Goal: Transaction & Acquisition: Purchase product/service

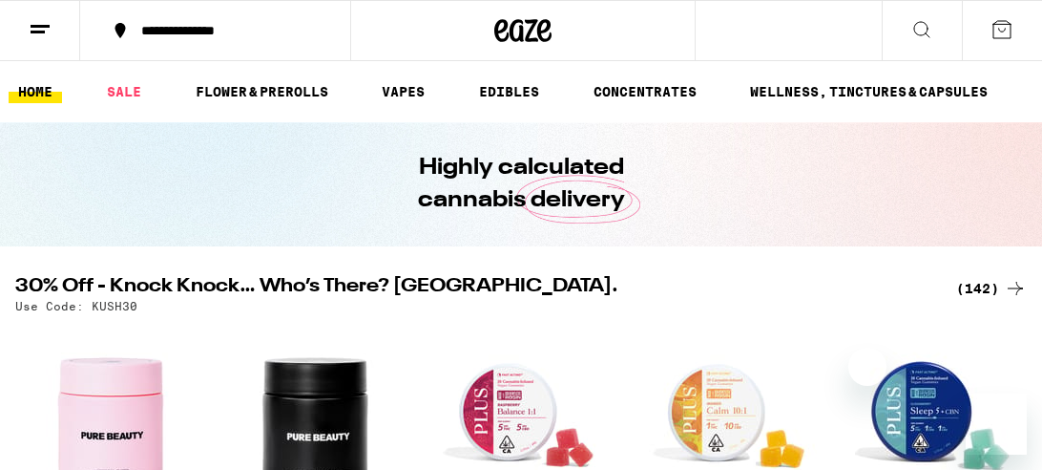
click at [994, 285] on div "(142)" at bounding box center [991, 288] width 71 height 23
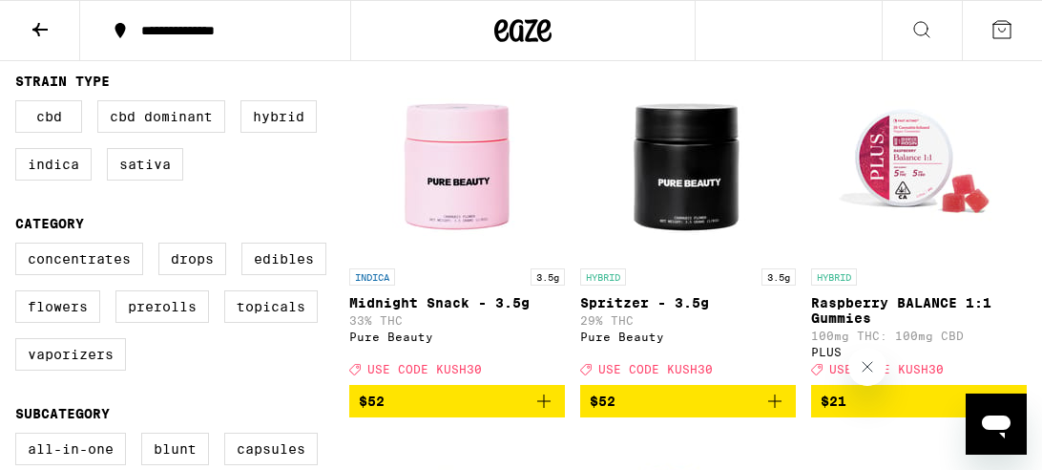
scroll to position [232, 0]
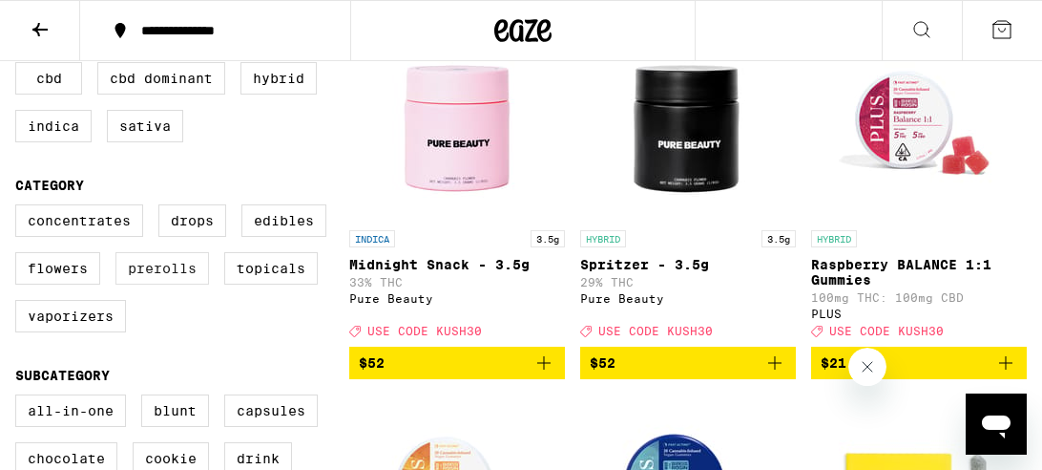
click at [149, 277] on label "Prerolls" at bounding box center [162, 268] width 94 height 32
click at [20, 208] on input "Prerolls" at bounding box center [19, 207] width 1 height 1
checkbox input "true"
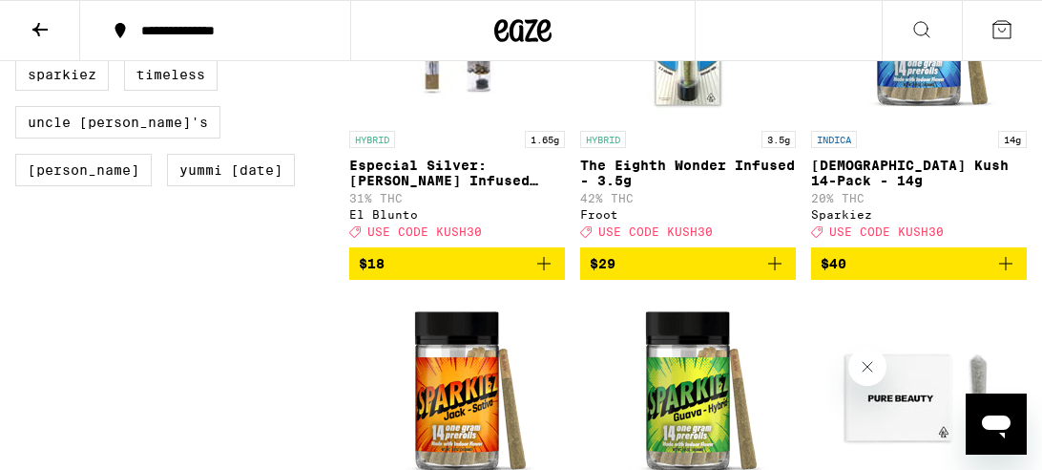
scroll to position [1757, 0]
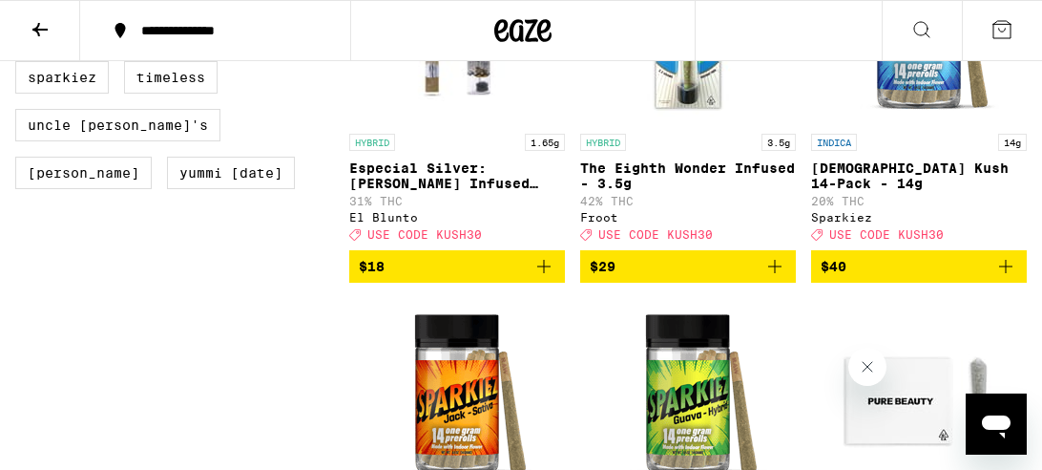
click at [1006, 273] on icon "Add to bag" at bounding box center [1005, 266] width 13 height 13
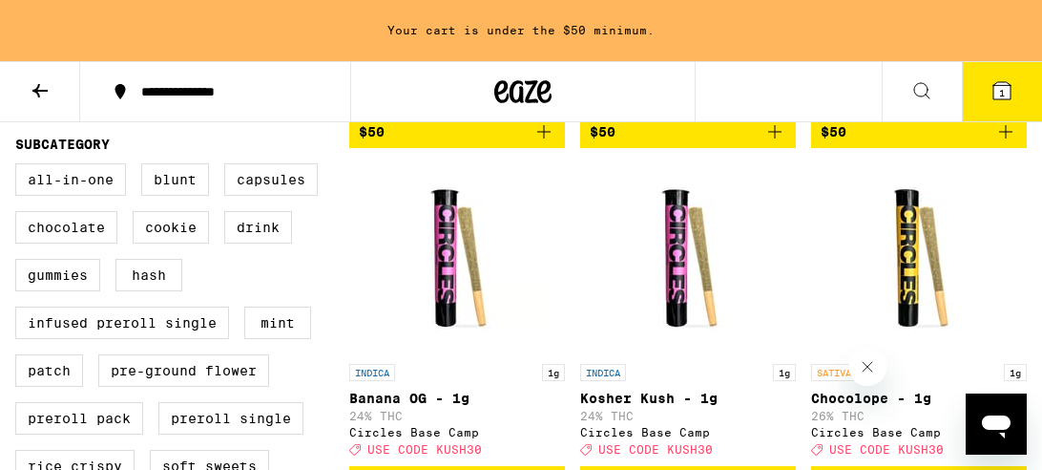
scroll to position [521, 0]
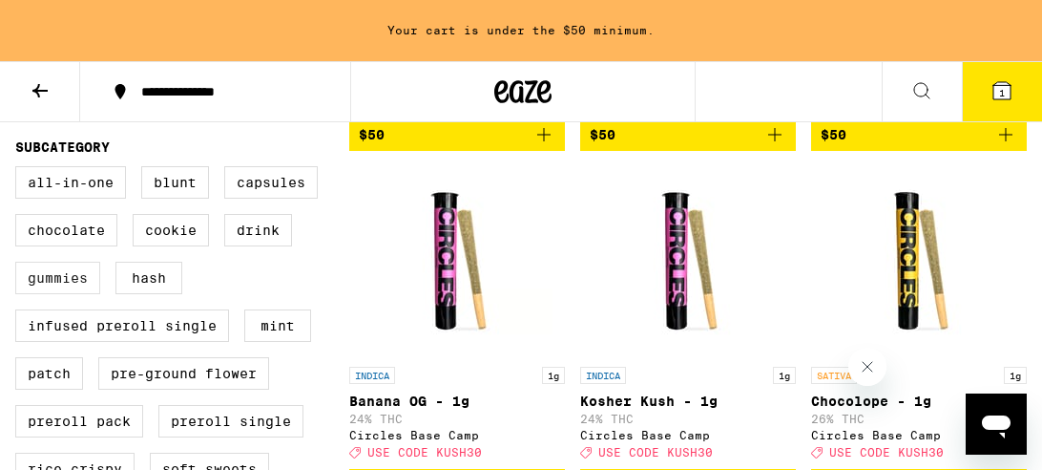
click at [67, 287] on label "Gummies" at bounding box center [57, 278] width 85 height 32
click at [20, 170] on input "Gummies" at bounding box center [19, 169] width 1 height 1
checkbox input "true"
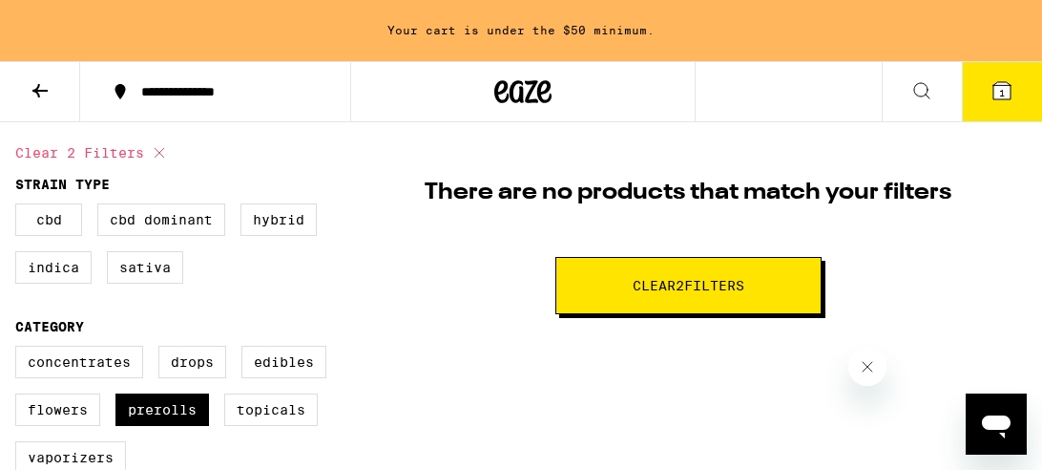
scroll to position [190, 0]
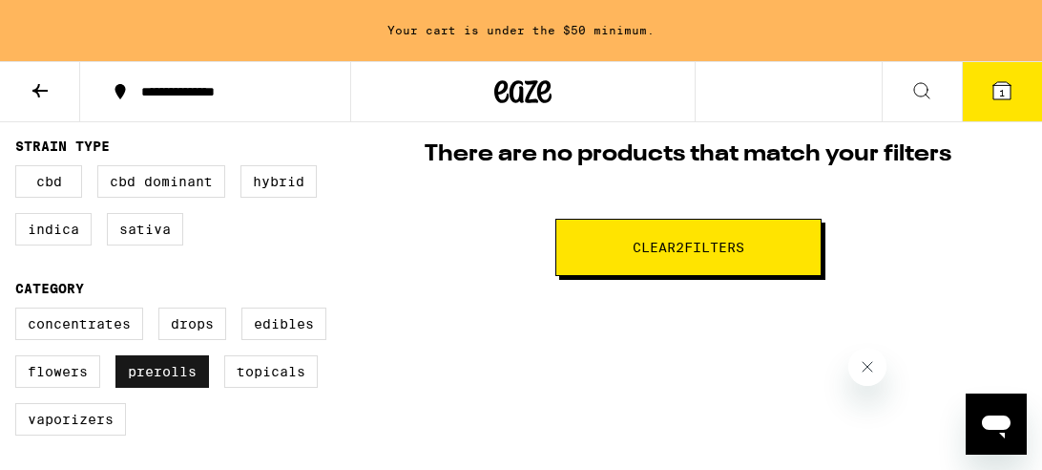
click at [139, 380] on label "Prerolls" at bounding box center [162, 371] width 94 height 32
click at [20, 311] on input "Prerolls" at bounding box center [19, 310] width 1 height 1
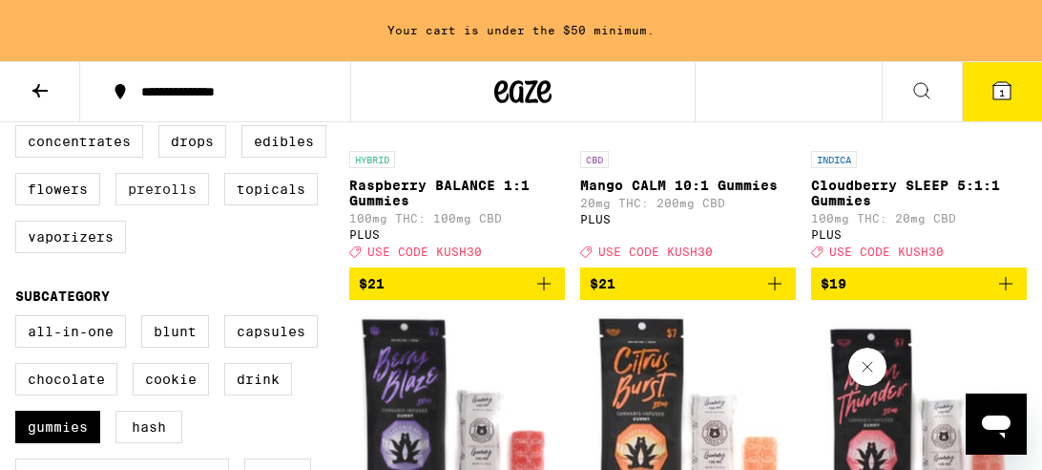
scroll to position [343, 0]
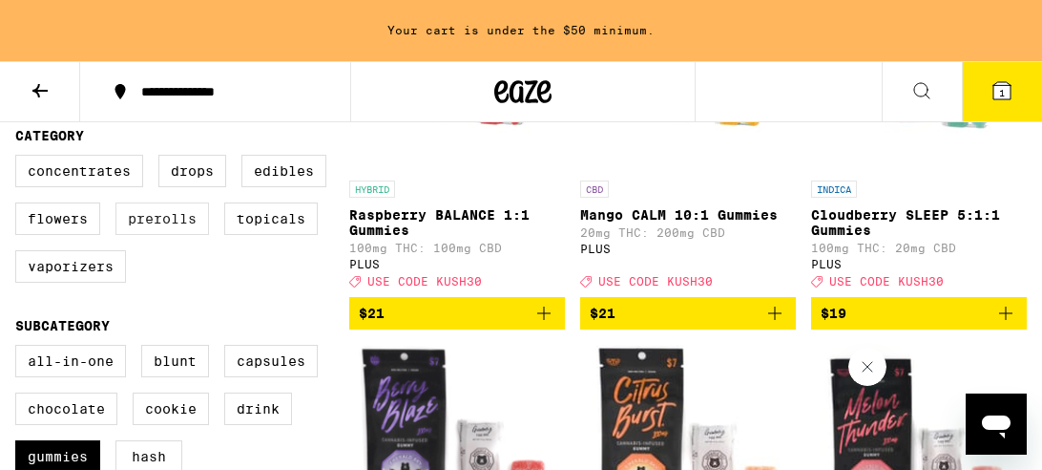
click at [150, 235] on label "Prerolls" at bounding box center [162, 218] width 94 height 32
click at [20, 158] on input "Prerolls" at bounding box center [19, 157] width 1 height 1
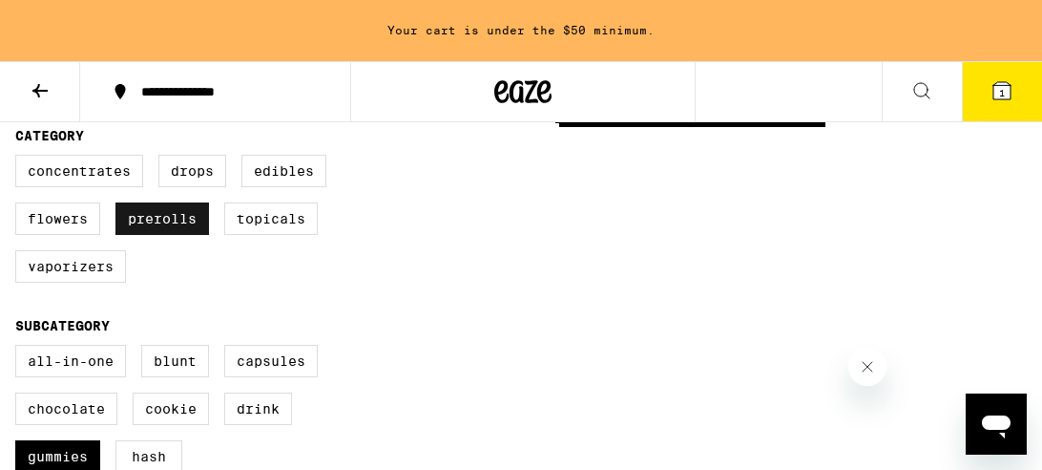
click at [150, 235] on label "Prerolls" at bounding box center [162, 218] width 94 height 32
click at [20, 158] on input "Prerolls" at bounding box center [19, 157] width 1 height 1
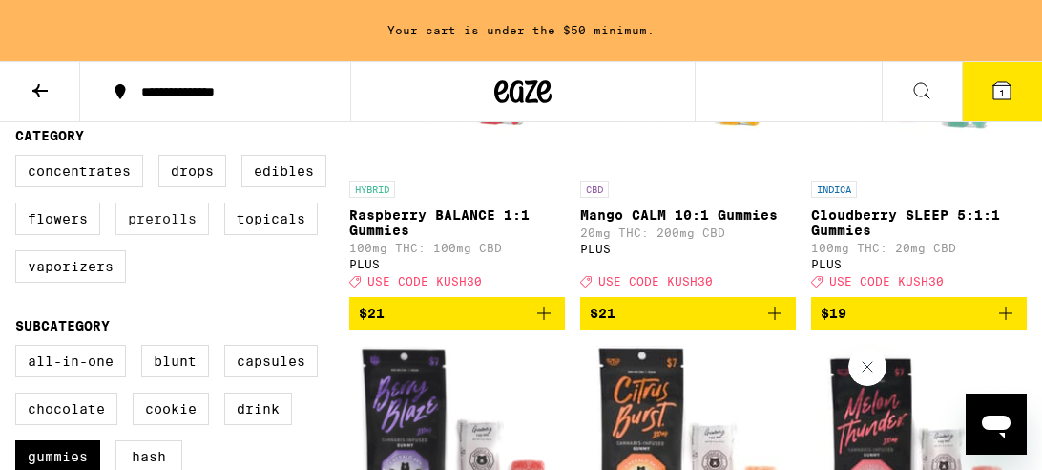
click at [159, 227] on label "Prerolls" at bounding box center [162, 218] width 94 height 32
click at [20, 158] on input "Prerolls" at bounding box center [19, 157] width 1 height 1
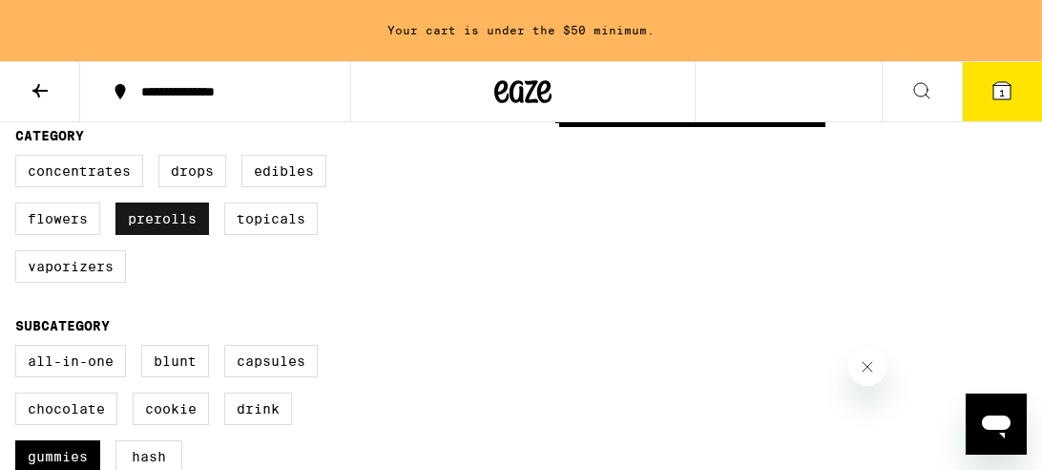
click at [159, 227] on label "Prerolls" at bounding box center [162, 218] width 94 height 32
click at [20, 158] on input "Prerolls" at bounding box center [19, 157] width 1 height 1
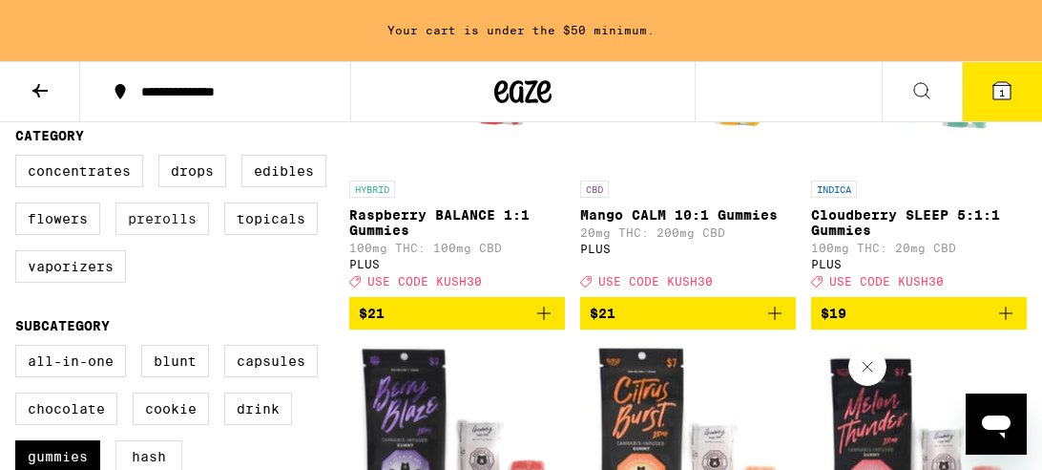
click at [159, 227] on label "Prerolls" at bounding box center [162, 218] width 94 height 32
click at [20, 158] on input "Prerolls" at bounding box center [19, 157] width 1 height 1
checkbox input "true"
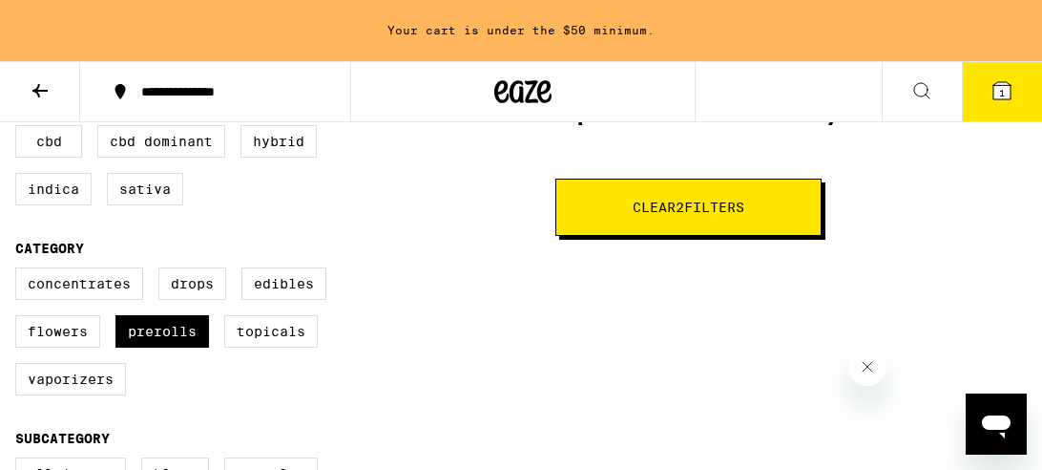
scroll to position [228, 0]
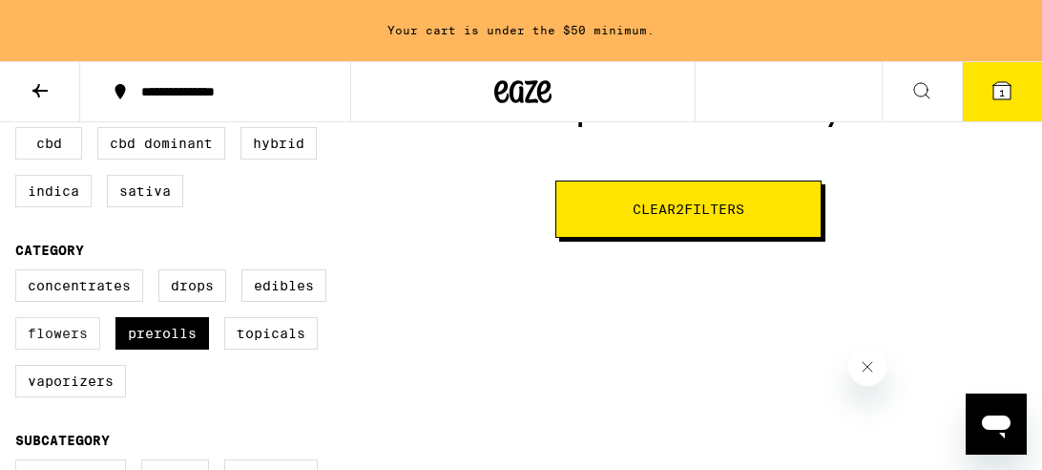
click at [79, 345] on label "Flowers" at bounding box center [57, 333] width 85 height 32
click at [20, 273] on input "Flowers" at bounding box center [19, 272] width 1 height 1
checkbox input "true"
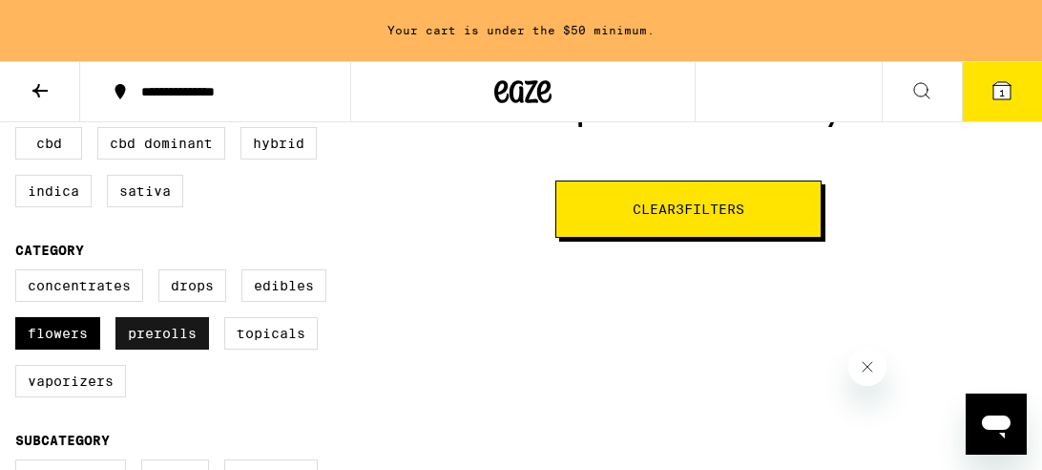
click at [156, 339] on label "Prerolls" at bounding box center [162, 333] width 94 height 32
click at [20, 273] on input "Prerolls" at bounding box center [19, 272] width 1 height 1
click at [156, 339] on label "Prerolls" at bounding box center [162, 333] width 94 height 32
click at [20, 273] on input "Prerolls" at bounding box center [19, 272] width 1 height 1
checkbox input "true"
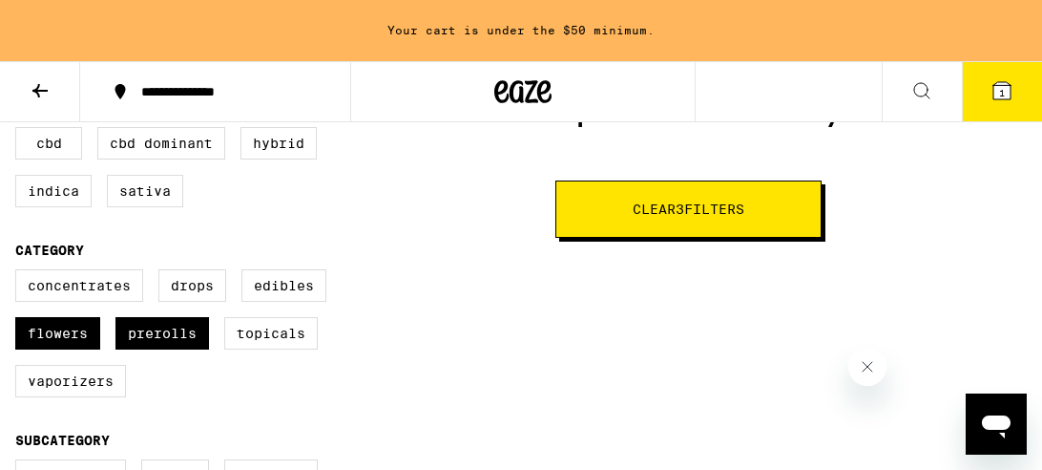
click at [661, 207] on span "Clear 3 filter s" at bounding box center [689, 208] width 112 height 13
checkbox input "false"
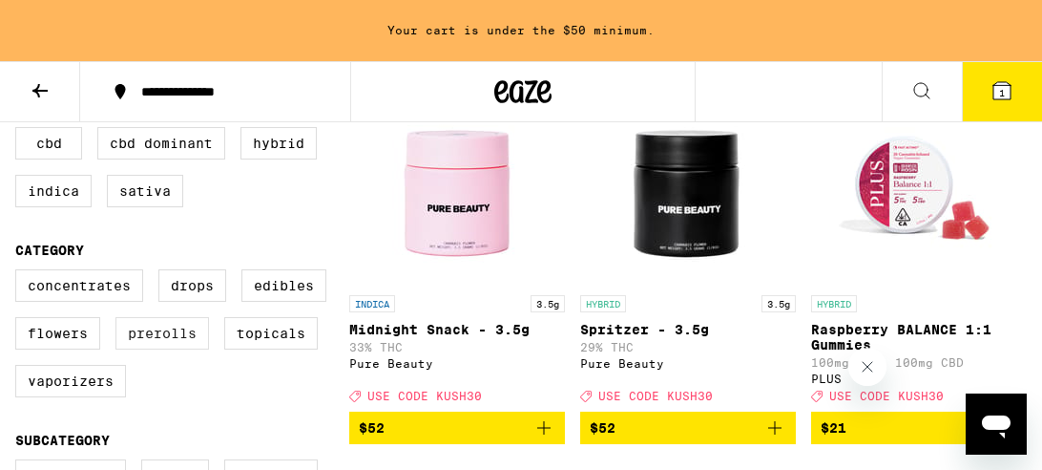
click at [183, 340] on label "Prerolls" at bounding box center [162, 333] width 94 height 32
click at [20, 273] on input "Prerolls" at bounding box center [19, 272] width 1 height 1
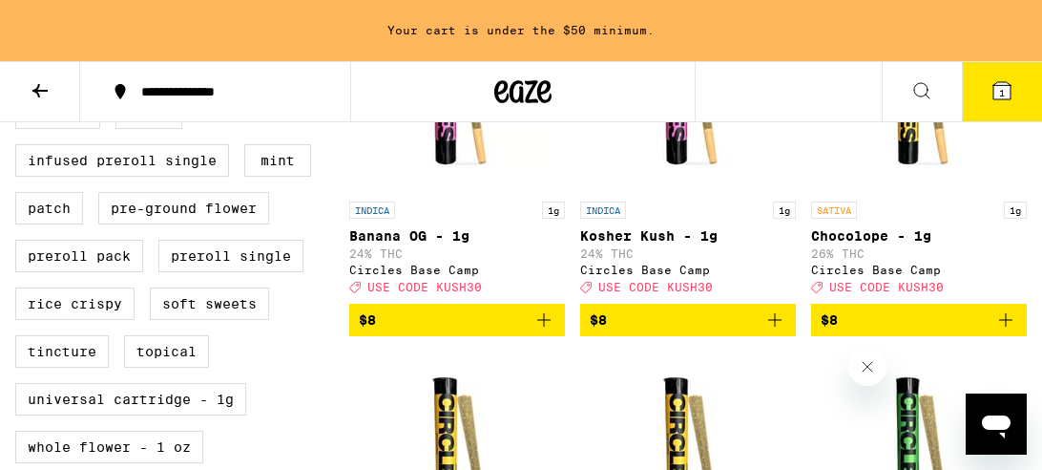
scroll to position [724, 0]
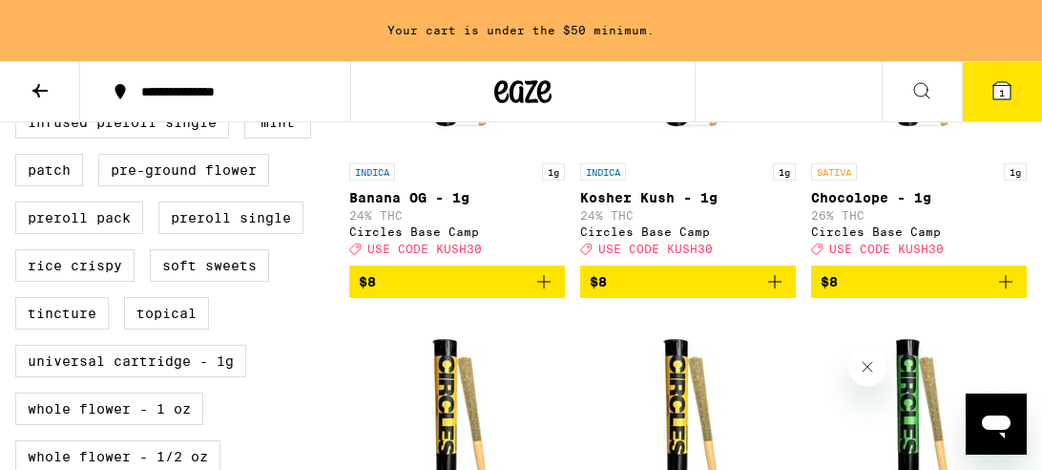
click at [774, 293] on icon "Add to bag" at bounding box center [775, 281] width 23 height 23
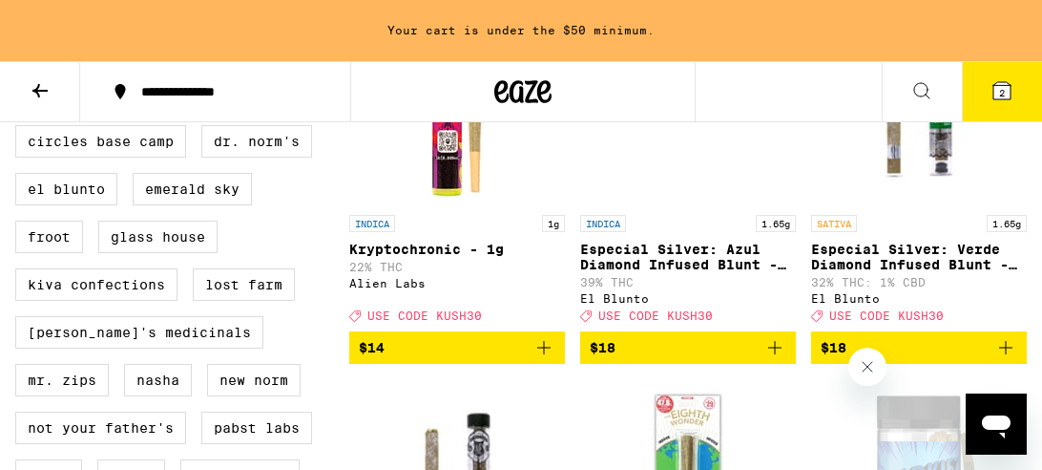
scroll to position [1411, 0]
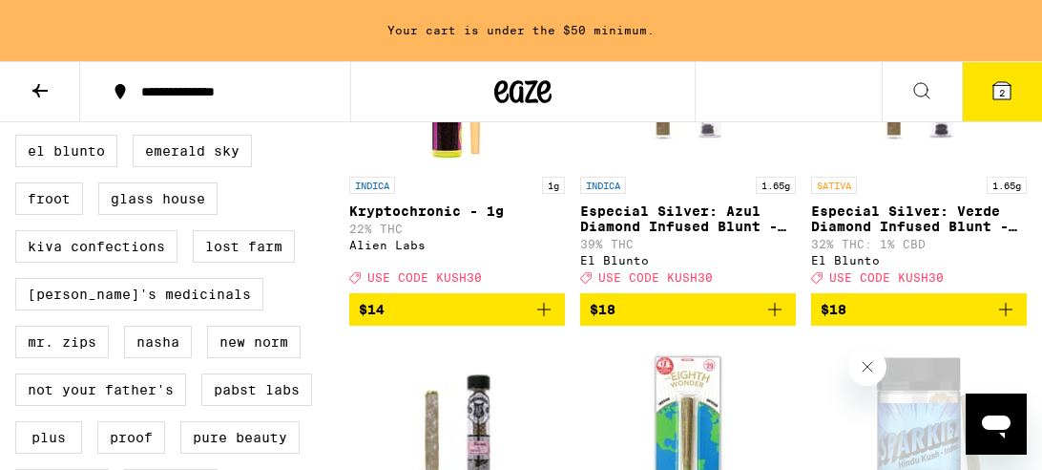
click at [546, 321] on icon "Add to bag" at bounding box center [544, 309] width 23 height 23
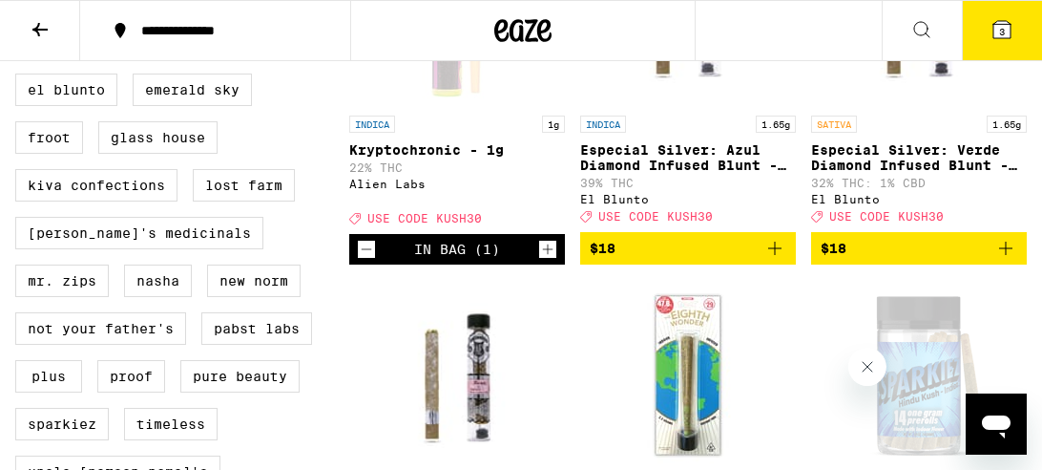
scroll to position [1350, 0]
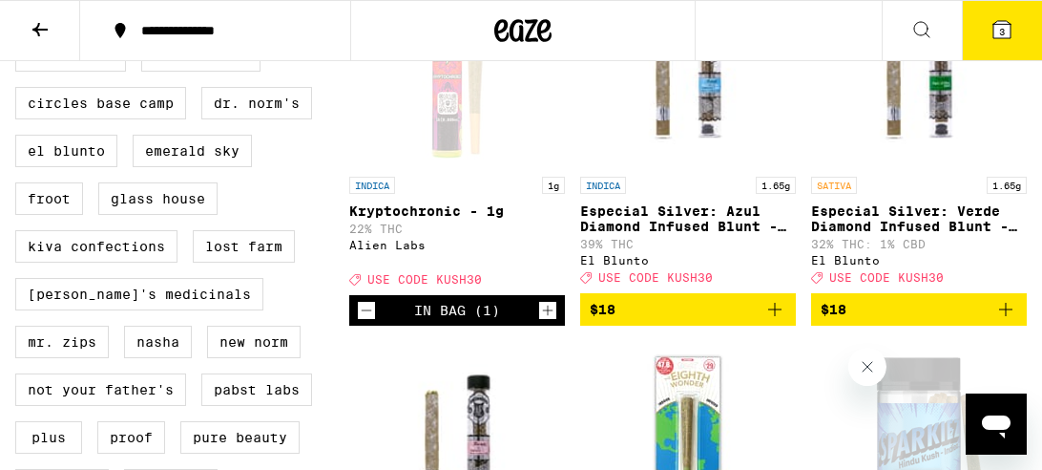
click at [1008, 37] on icon at bounding box center [1002, 29] width 17 height 17
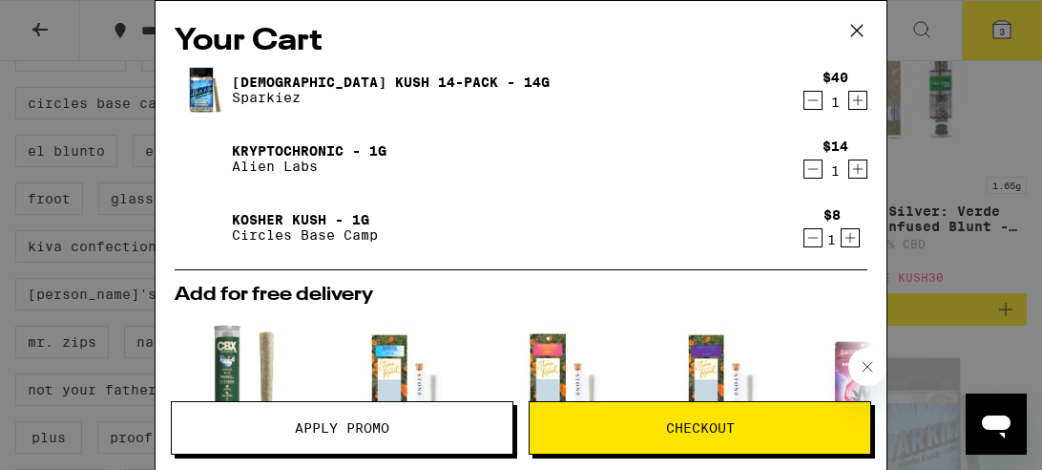
click at [858, 38] on icon at bounding box center [857, 30] width 29 height 29
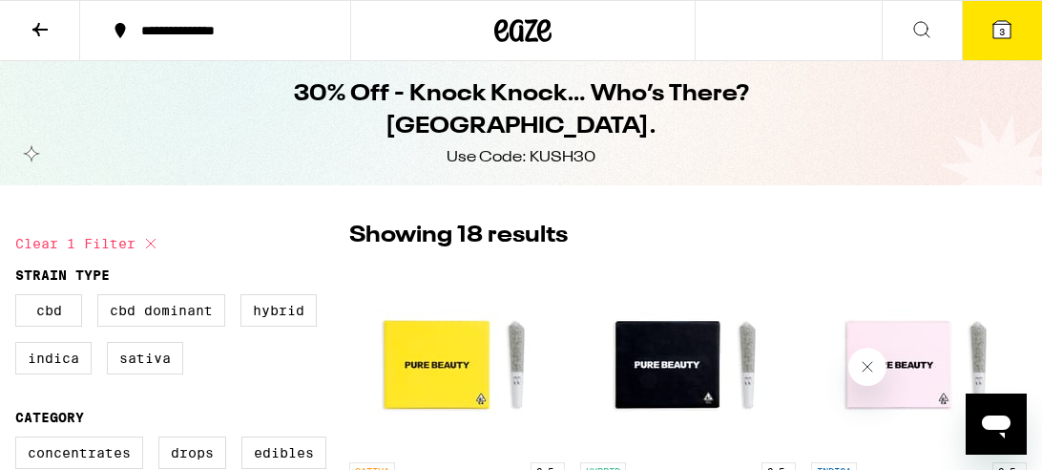
click at [150, 247] on icon at bounding box center [150, 243] width 23 height 23
checkbox input "false"
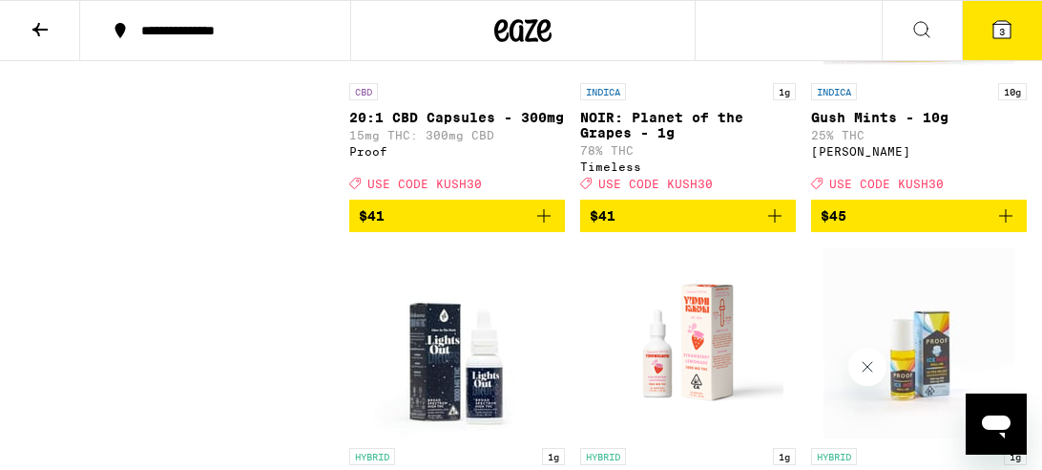
scroll to position [14930, 0]
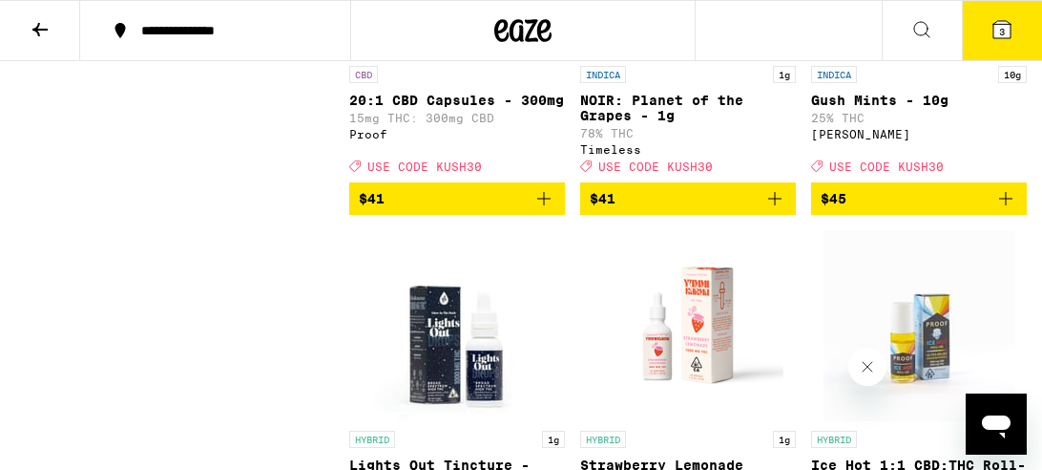
click at [1005, 37] on icon at bounding box center [1002, 29] width 17 height 17
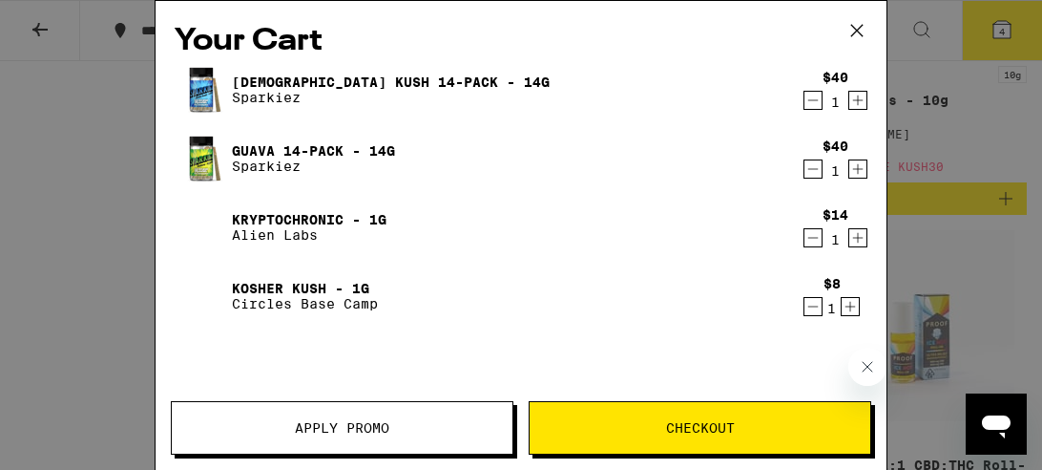
click at [403, 434] on button "Apply Promo" at bounding box center [342, 427] width 343 height 53
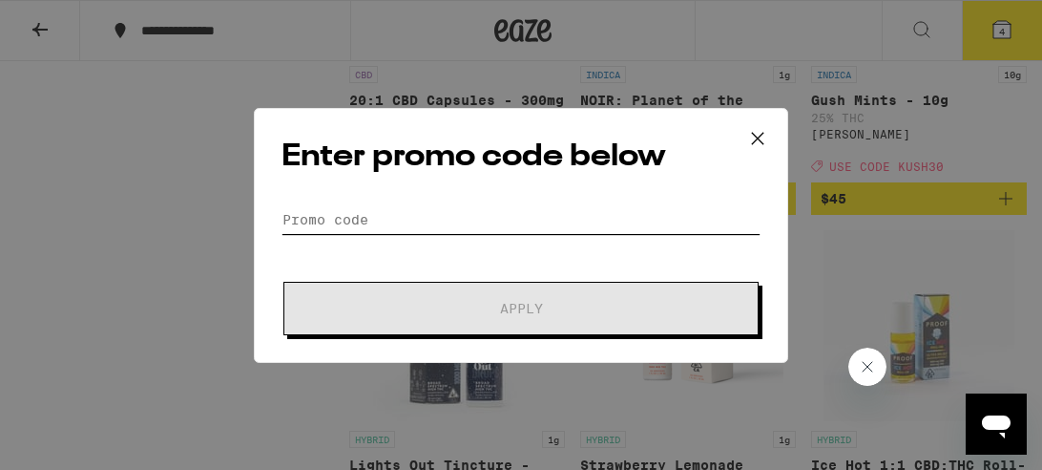
click at [508, 213] on input "Promo Code" at bounding box center [521, 219] width 479 height 29
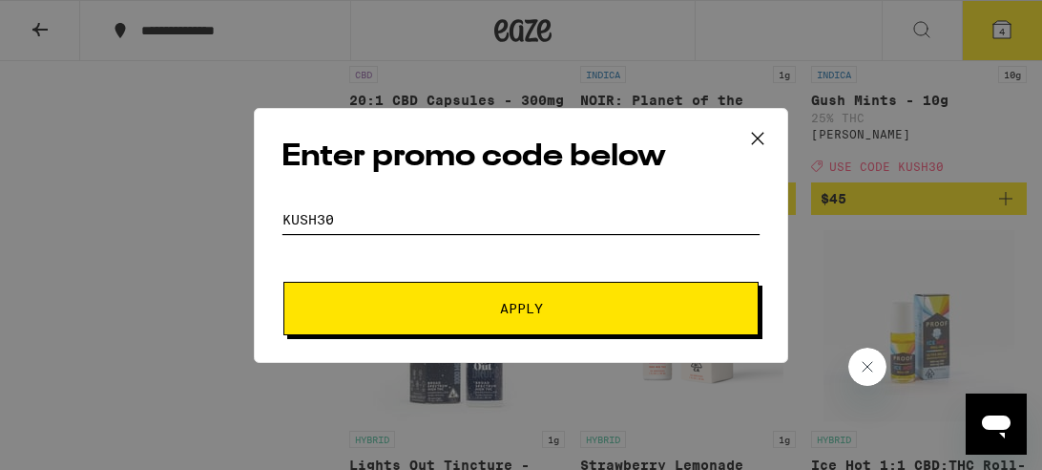
type input "kush30"
click at [535, 310] on span "Apply" at bounding box center [521, 308] width 43 height 13
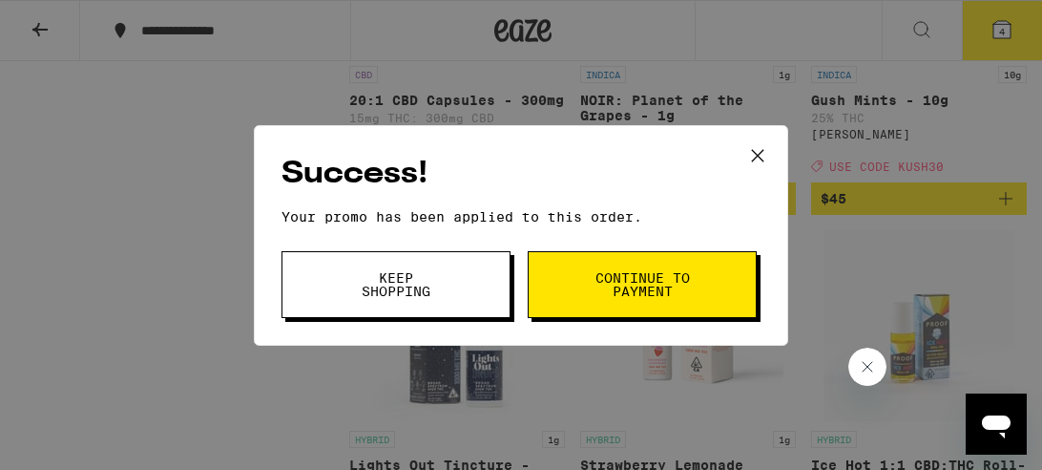
click at [762, 154] on icon at bounding box center [758, 155] width 29 height 29
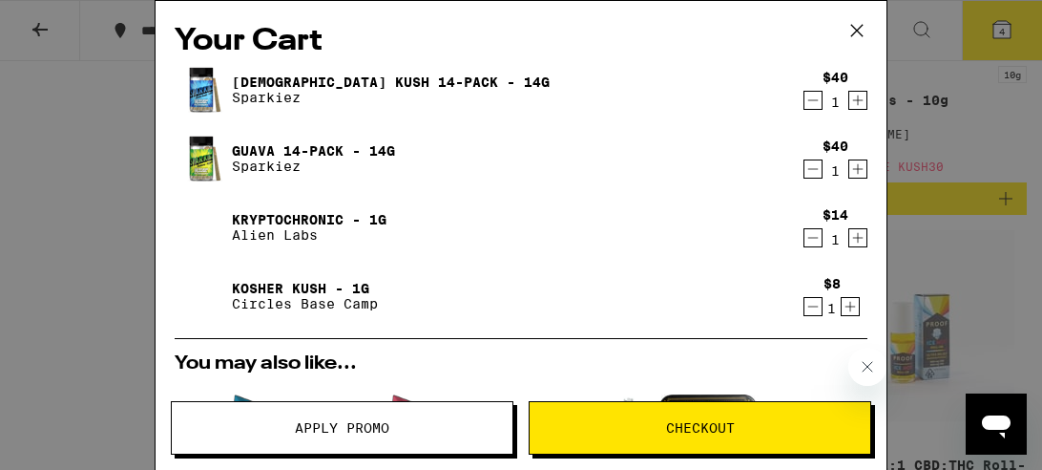
click at [862, 37] on icon at bounding box center [857, 30] width 29 height 29
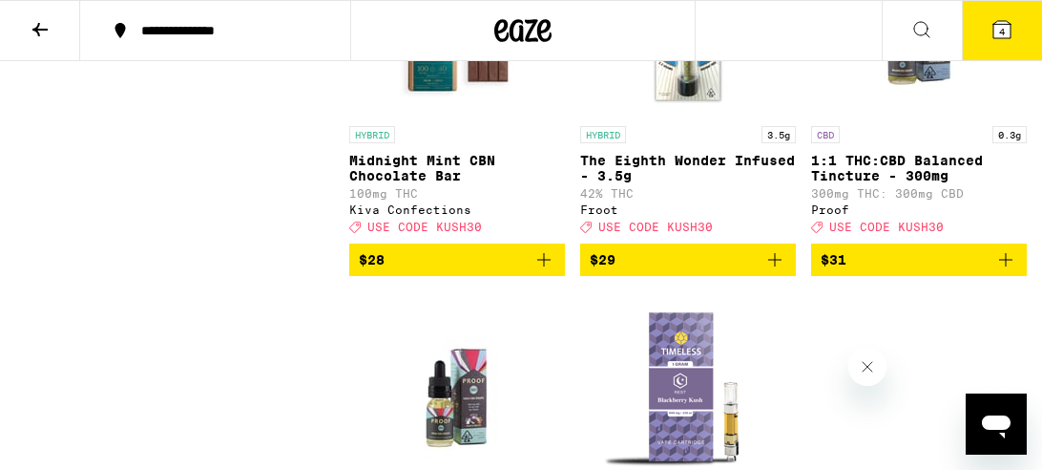
scroll to position [13043, 0]
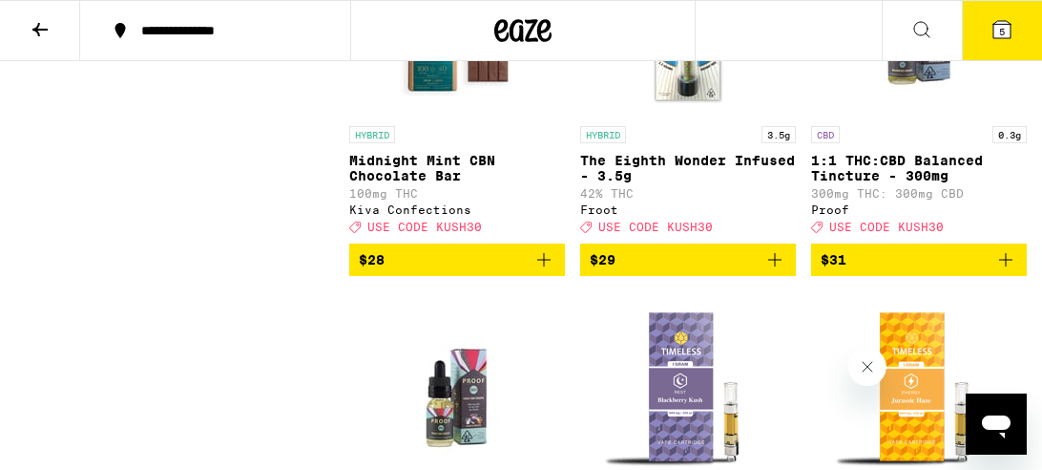
click at [1010, 29] on icon at bounding box center [1002, 29] width 17 height 17
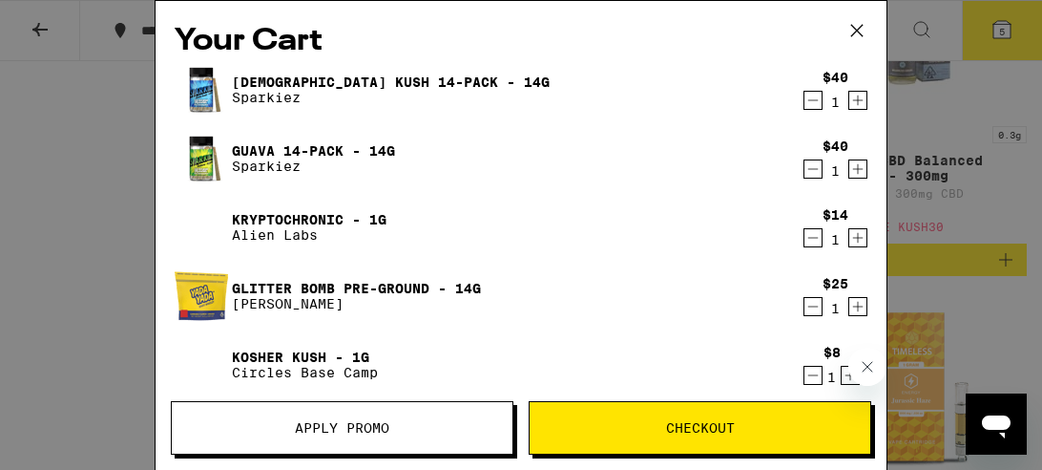
click at [262, 147] on link "Guava 14-Pack - 14g" at bounding box center [313, 150] width 163 height 15
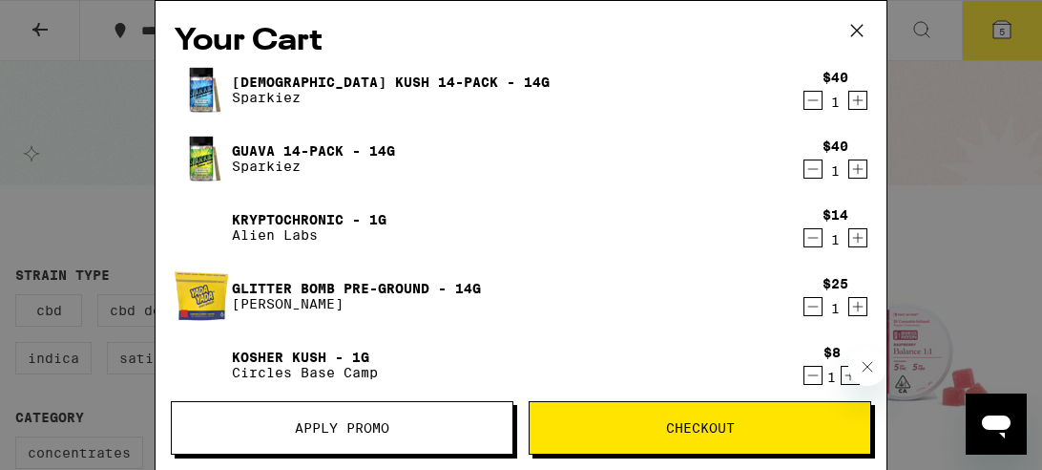
scroll to position [13043, 0]
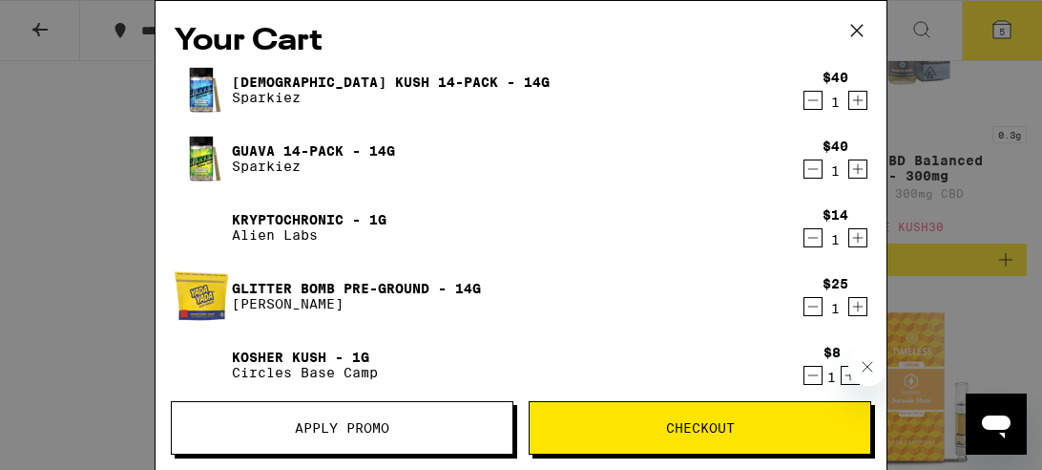
click at [813, 169] on icon "Decrement" at bounding box center [813, 168] width 17 height 23
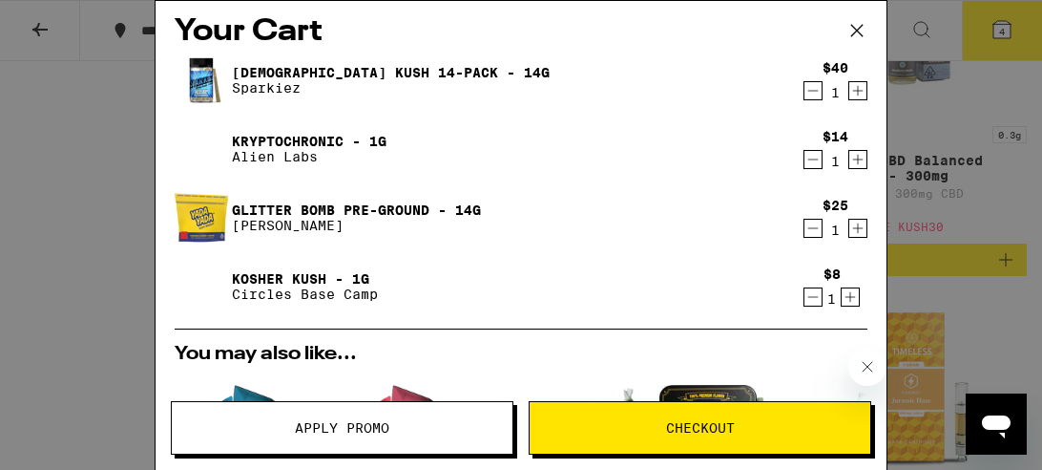
scroll to position [0, 0]
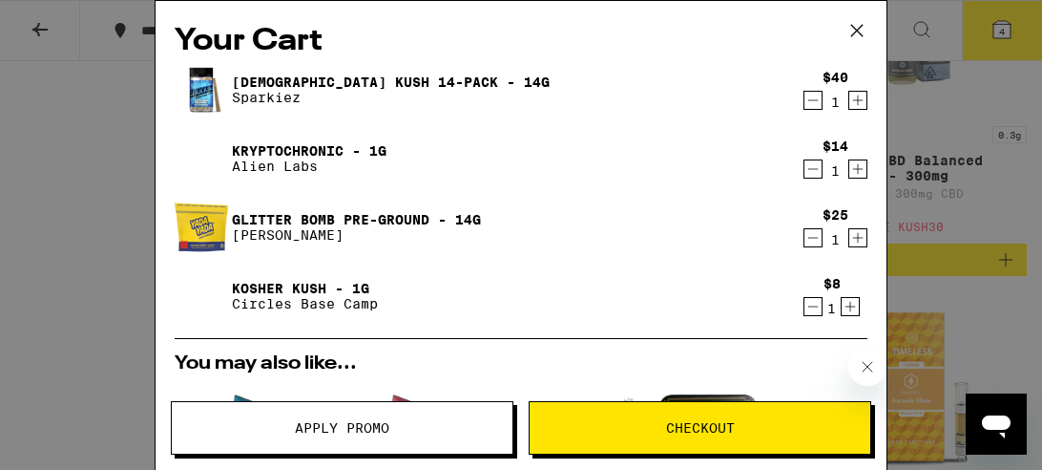
click at [858, 173] on icon "Increment" at bounding box center [857, 168] width 17 height 23
click at [815, 172] on icon "Decrement" at bounding box center [813, 168] width 17 height 23
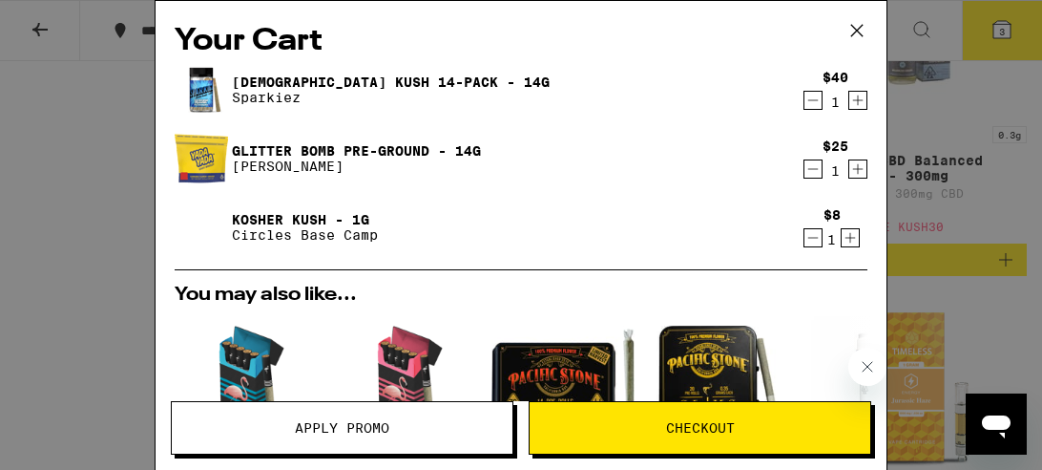
click at [849, 28] on icon at bounding box center [857, 30] width 29 height 29
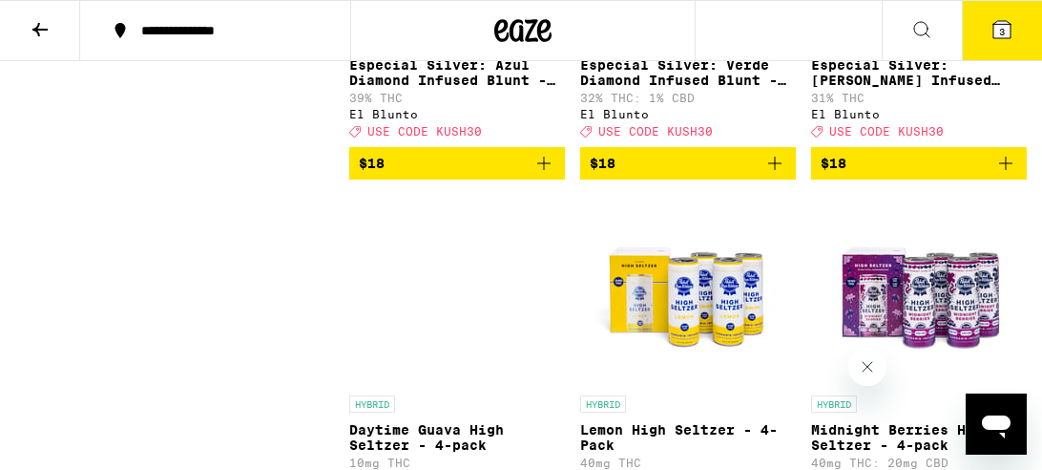
scroll to position [7321, 0]
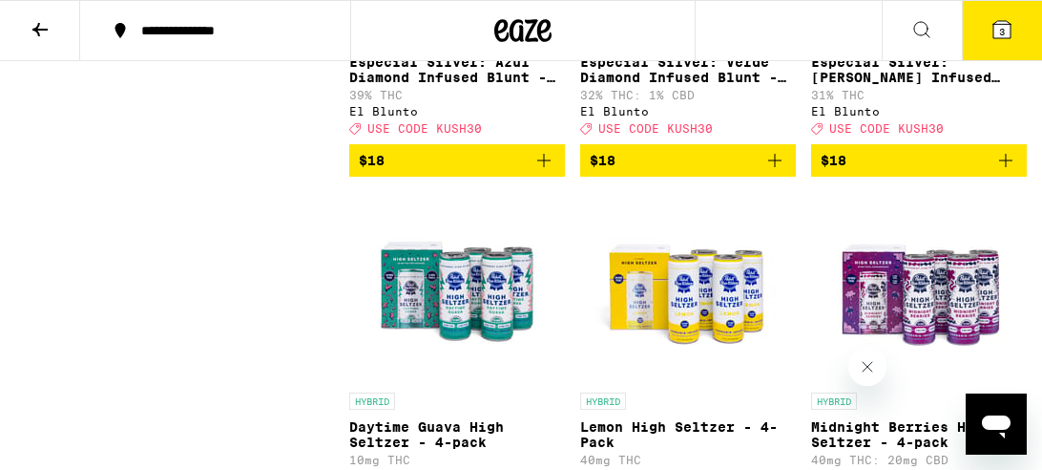
click at [543, 172] on icon "Add to bag" at bounding box center [544, 160] width 23 height 23
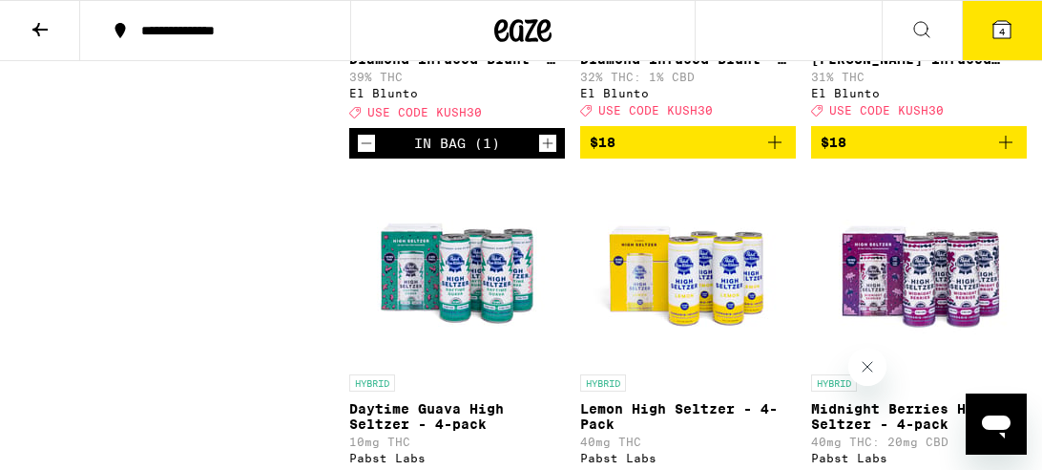
scroll to position [7338, 0]
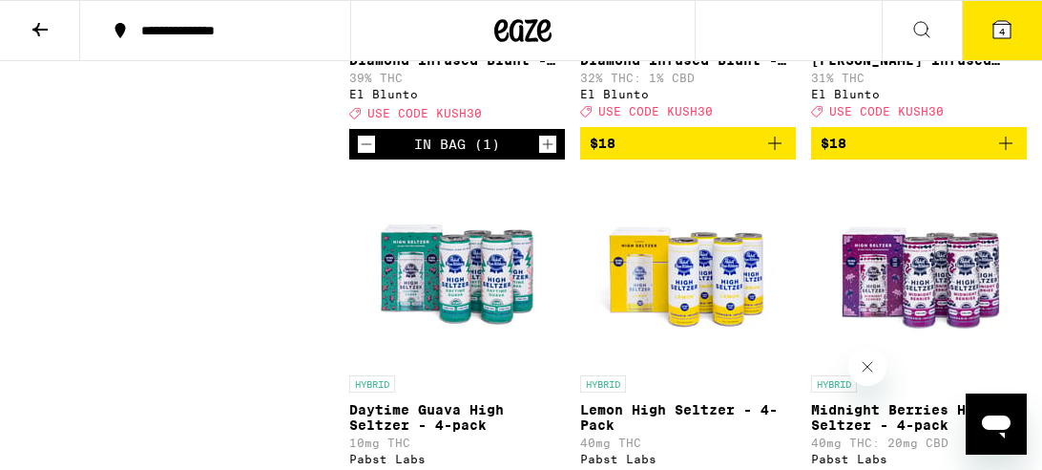
click at [1016, 50] on button "4" at bounding box center [1002, 30] width 80 height 59
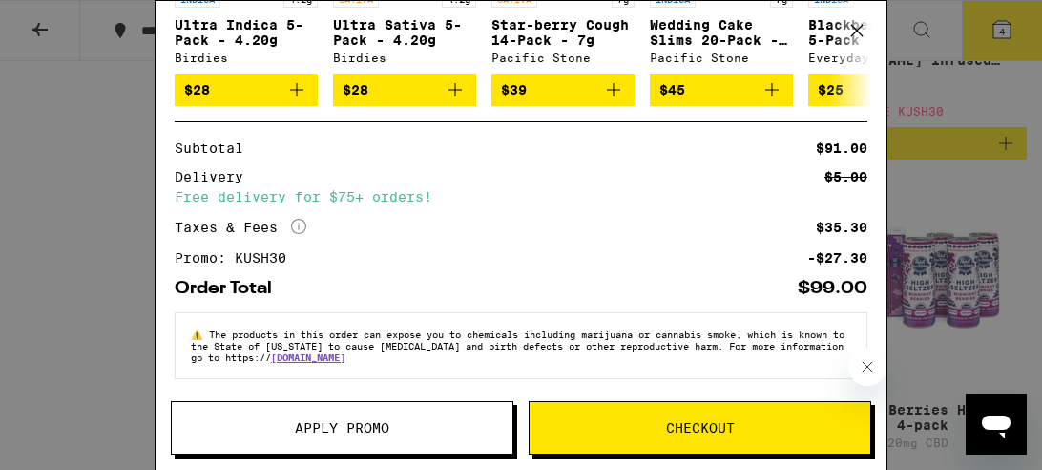
scroll to position [554, 0]
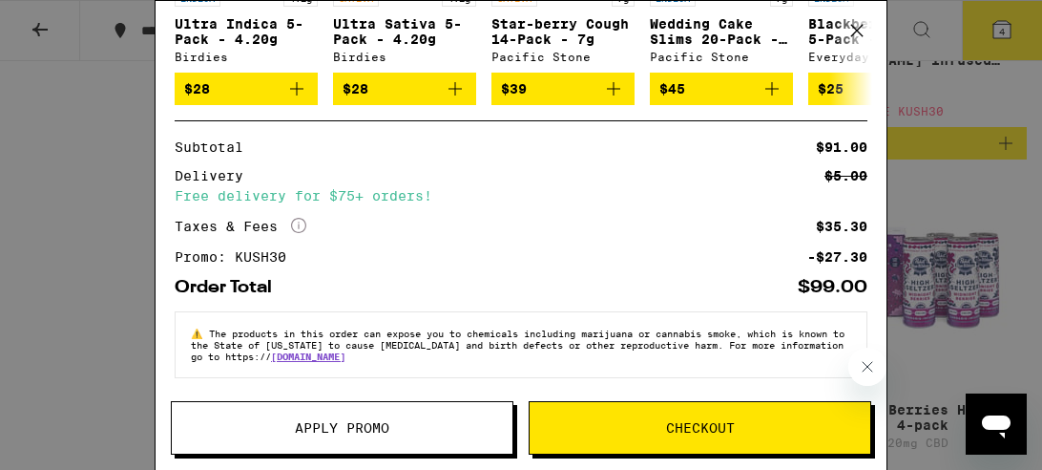
click at [684, 431] on span "Checkout" at bounding box center [700, 427] width 69 height 13
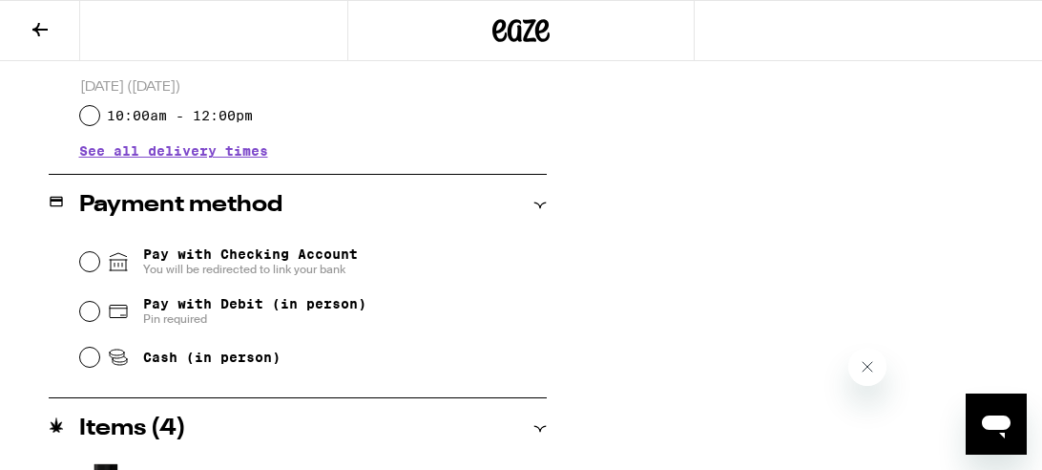
scroll to position [711, 0]
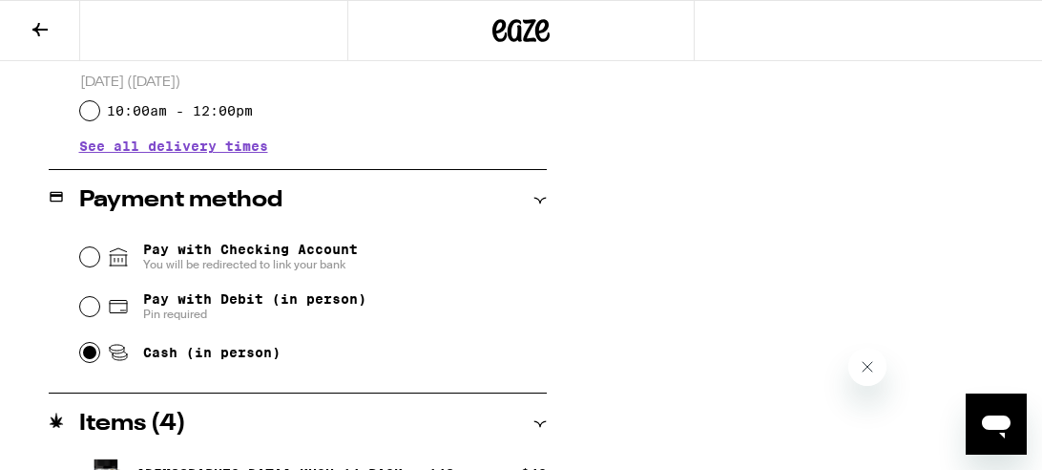
click at [81, 354] on input "Cash (in person)" at bounding box center [89, 352] width 19 height 19
radio input "true"
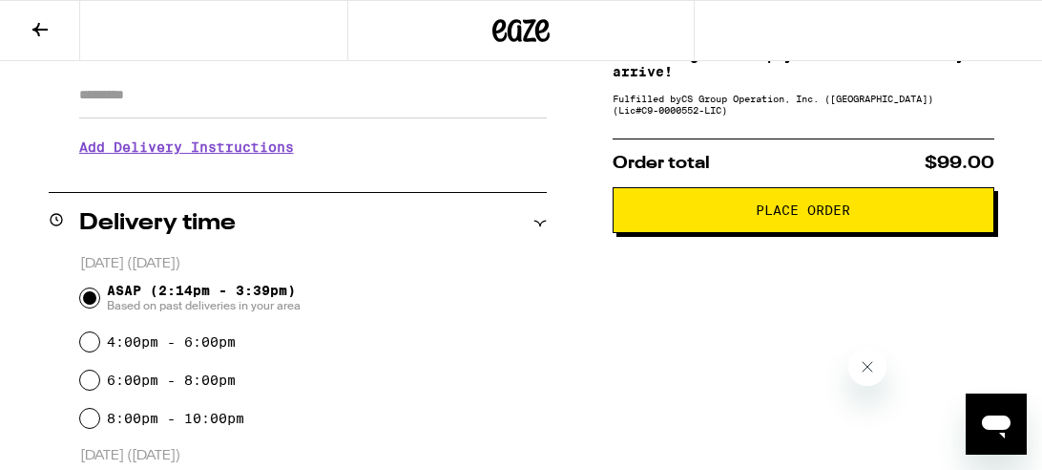
scroll to position [337, 0]
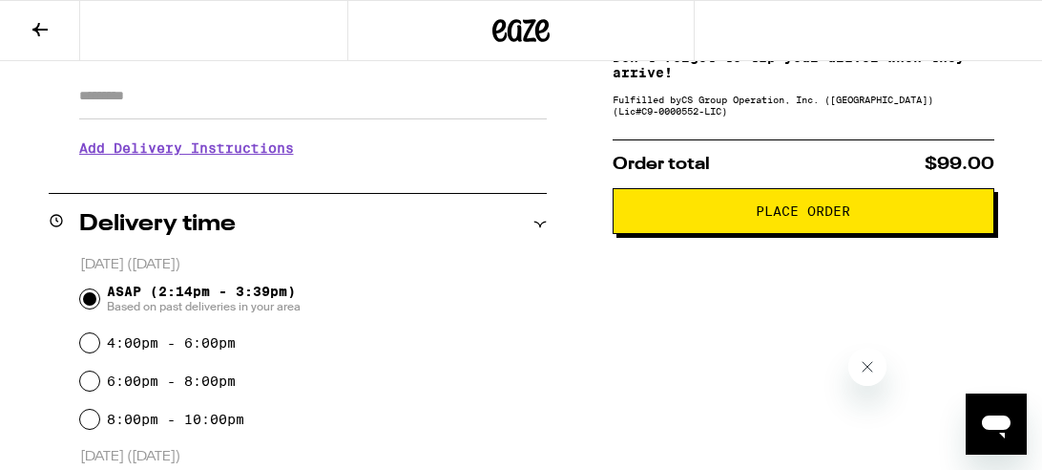
click at [863, 223] on button "Place Order" at bounding box center [804, 211] width 382 height 46
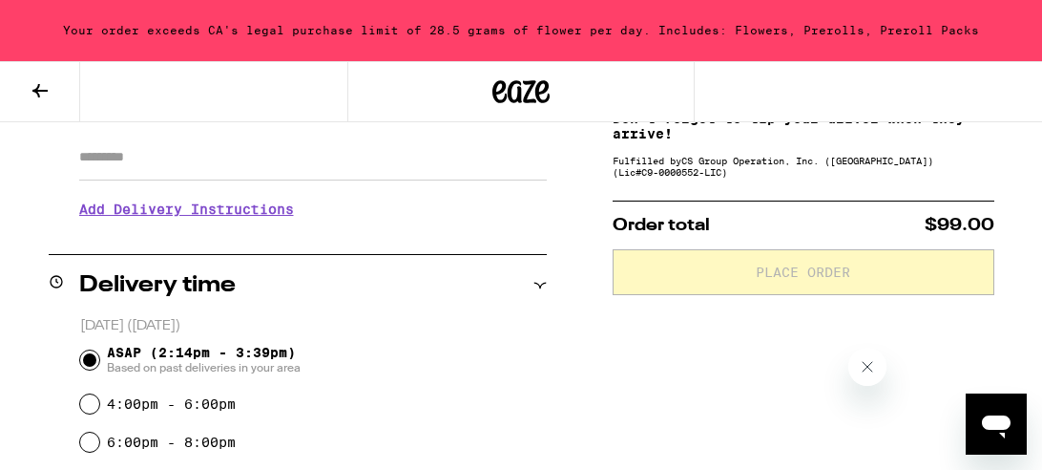
scroll to position [398, 0]
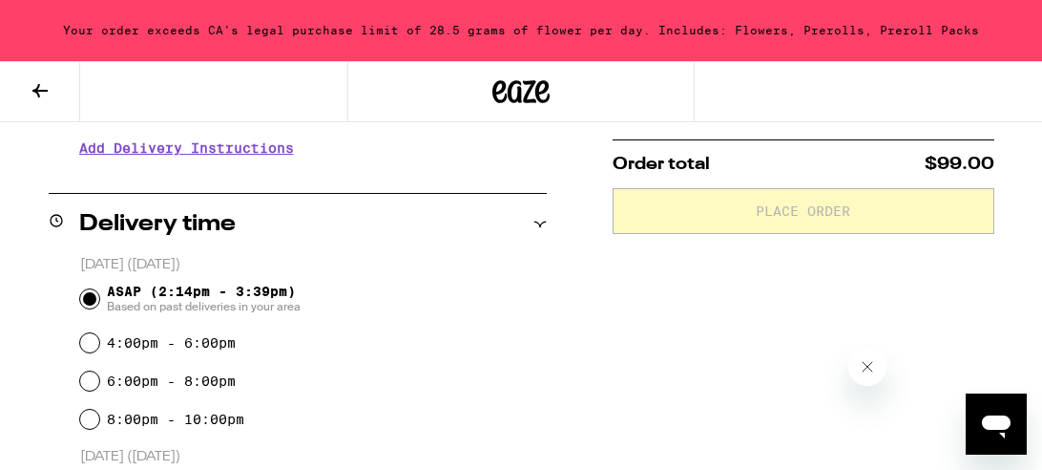
click at [34, 87] on icon at bounding box center [40, 90] width 23 height 23
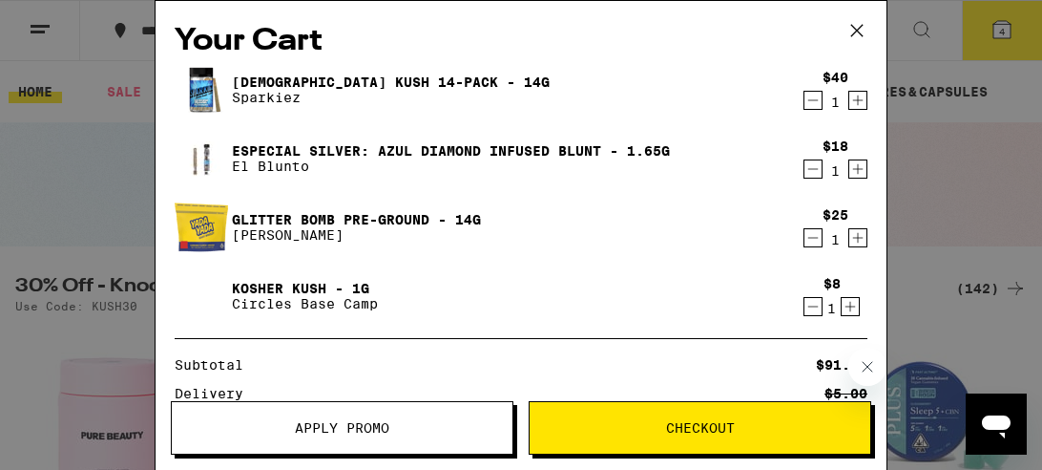
click at [813, 306] on icon "Decrement" at bounding box center [813, 306] width 17 height 23
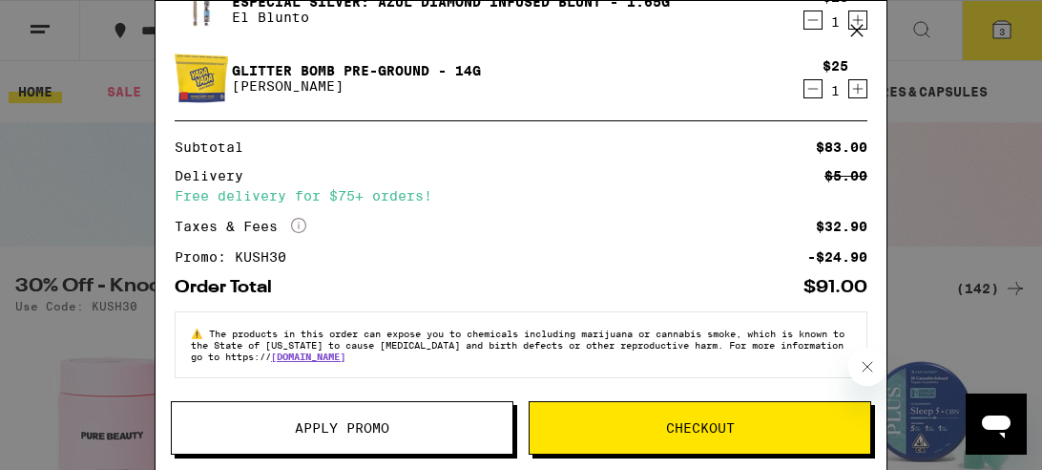
scroll to position [151, 0]
click at [639, 422] on span "Checkout" at bounding box center [700, 427] width 341 height 13
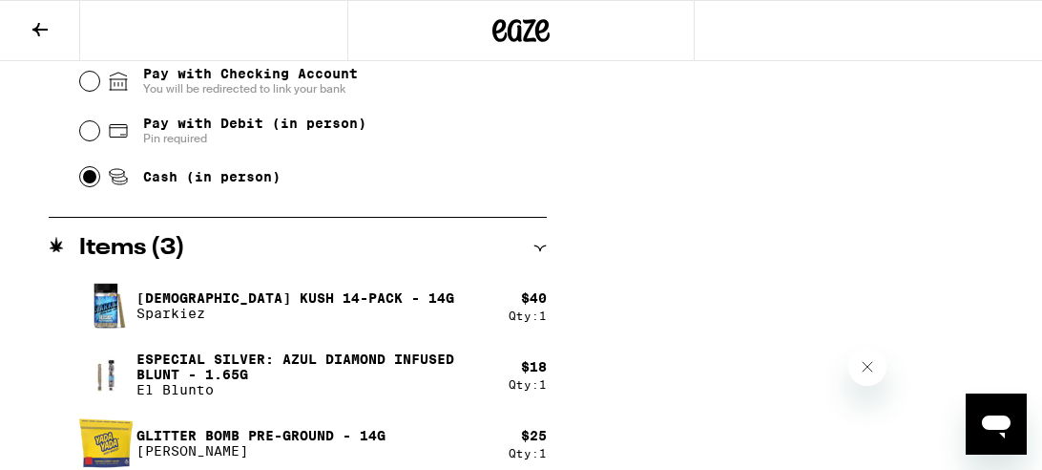
scroll to position [901, 0]
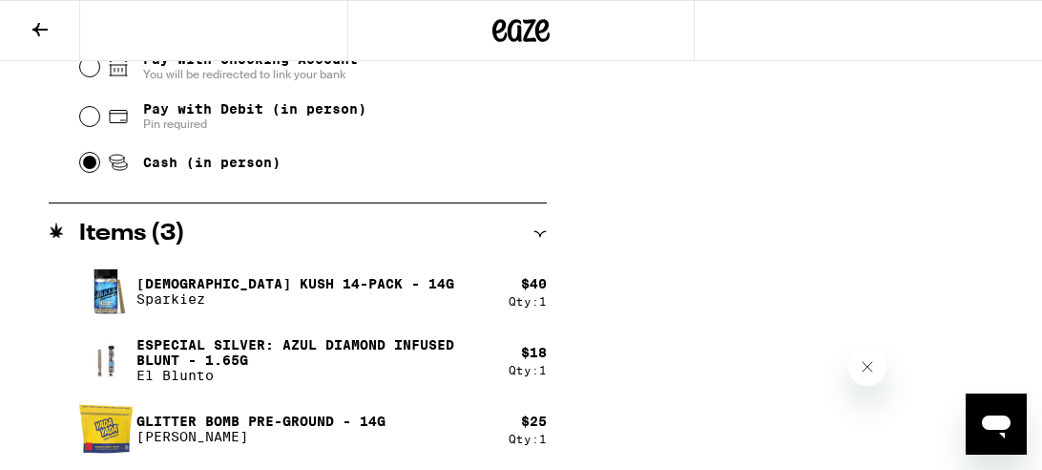
click at [334, 359] on p "Especial Silver: Azul Diamond Infused Blunt - 1.65g" at bounding box center [314, 352] width 357 height 31
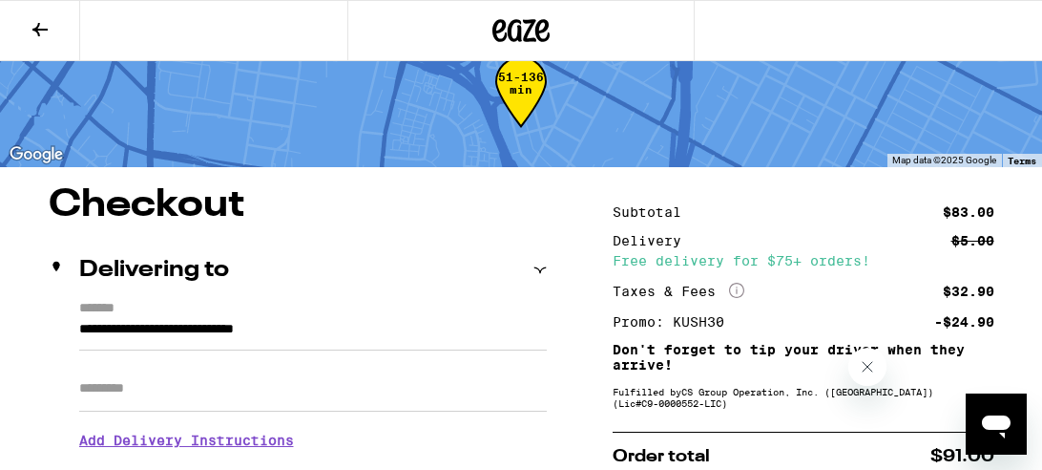
scroll to position [41, 0]
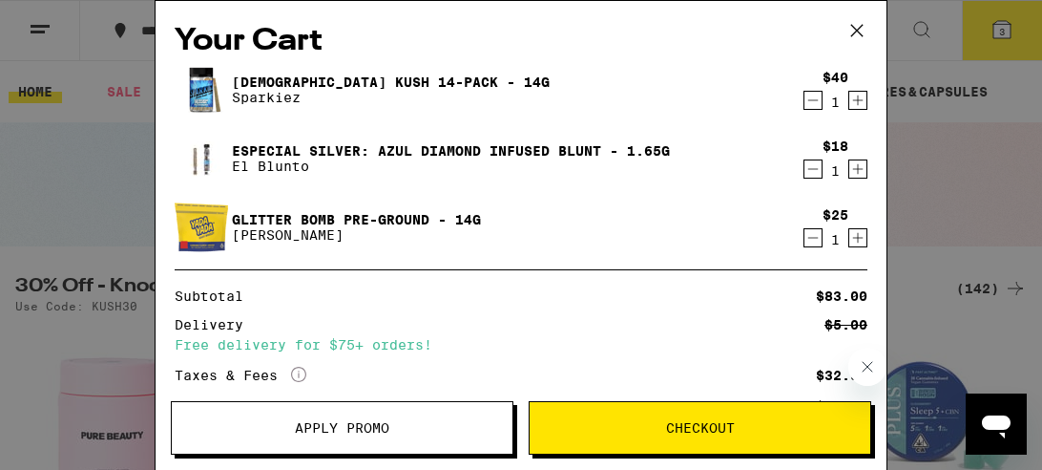
click at [810, 176] on icon "Decrement" at bounding box center [813, 168] width 17 height 23
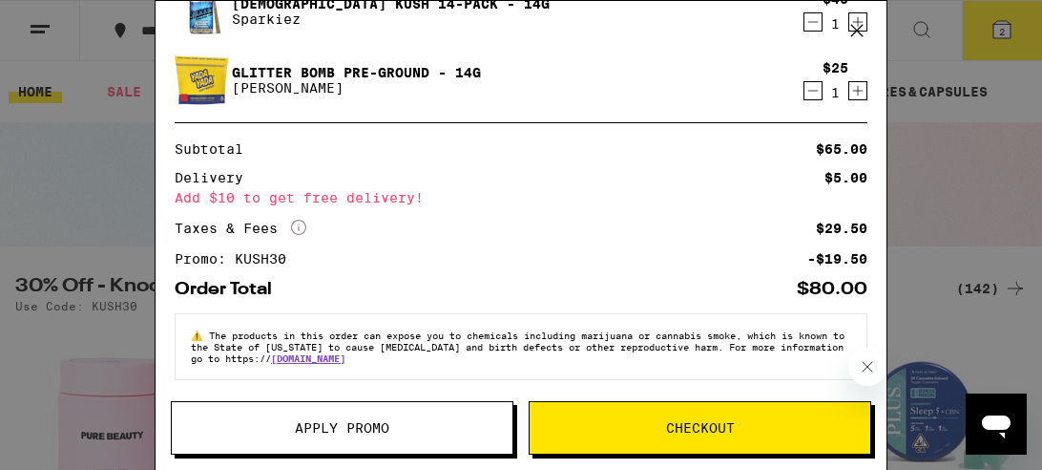
scroll to position [82, 0]
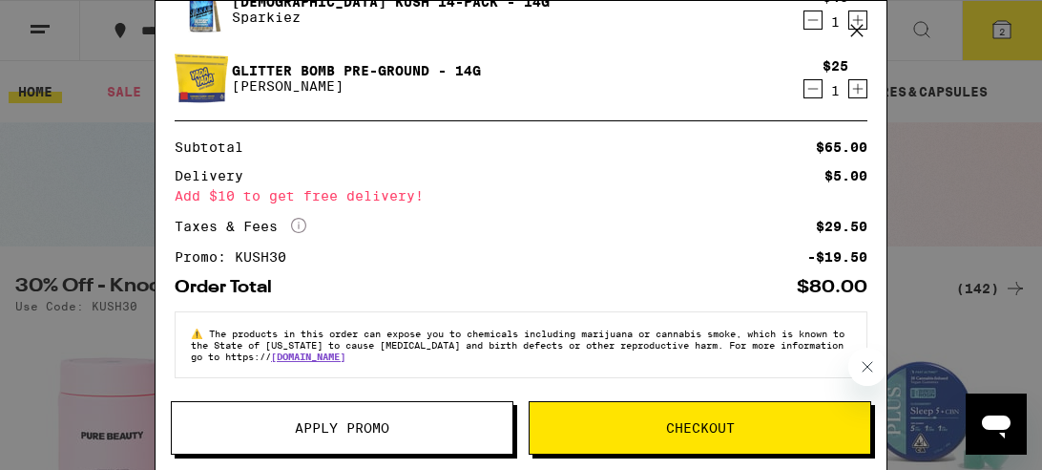
click at [859, 30] on icon at bounding box center [857, 30] width 29 height 29
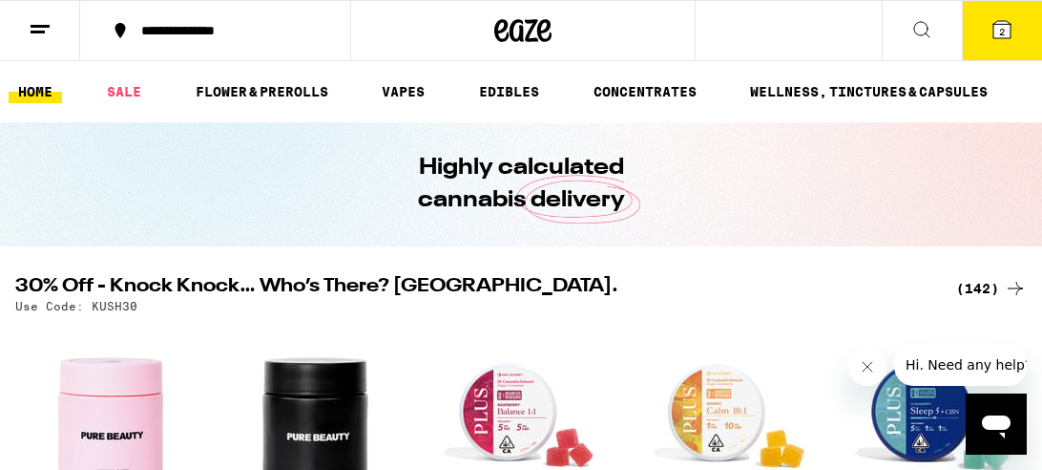
click at [628, 288] on h2 "30% Off - Knock Knock… Who’s There? [GEOGRAPHIC_DATA]." at bounding box center [474, 288] width 918 height 23
click at [983, 283] on div "(142)" at bounding box center [991, 288] width 71 height 23
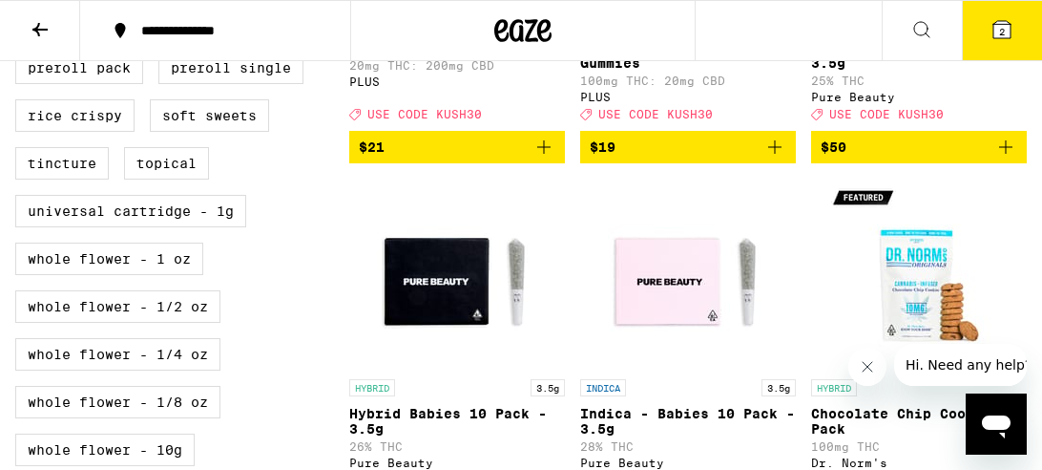
scroll to position [817, 0]
